Goal: Information Seeking & Learning: Learn about a topic

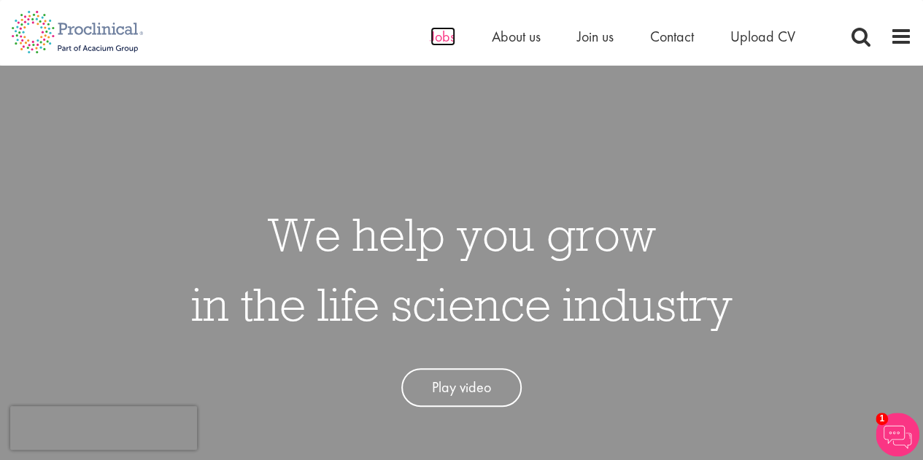
click at [448, 31] on span "Jobs" at bounding box center [442, 36] width 25 height 19
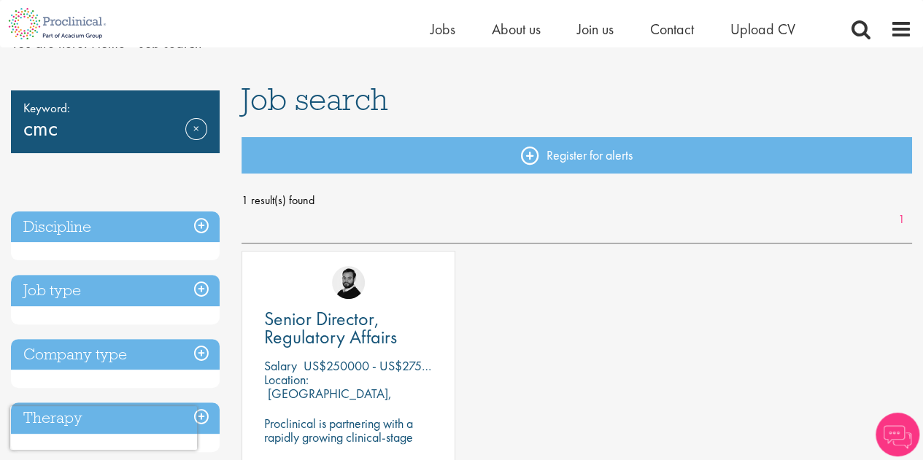
scroll to position [146, 0]
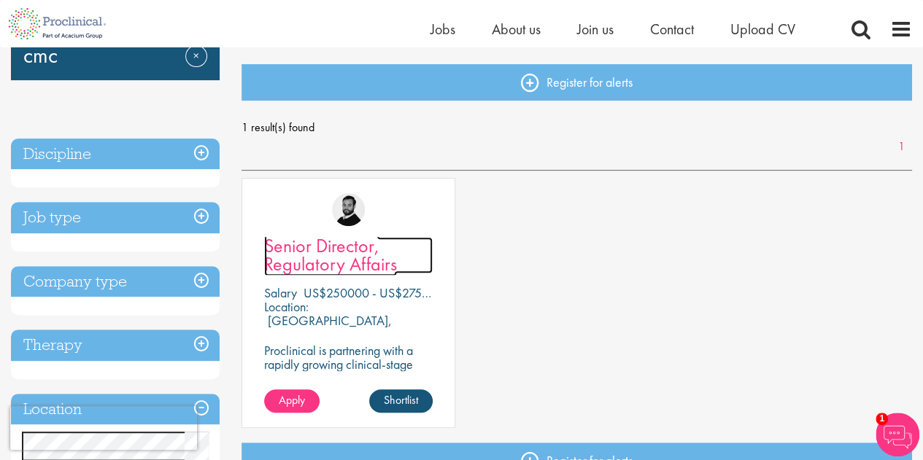
click at [354, 265] on span "Senior Director, Regulatory Affairs" at bounding box center [330, 254] width 133 height 43
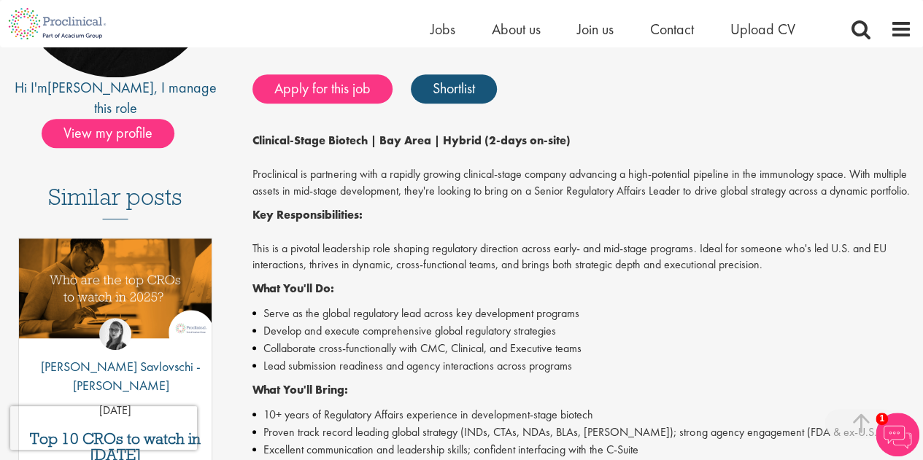
scroll to position [365, 0]
